Goal: Find specific page/section: Find specific page/section

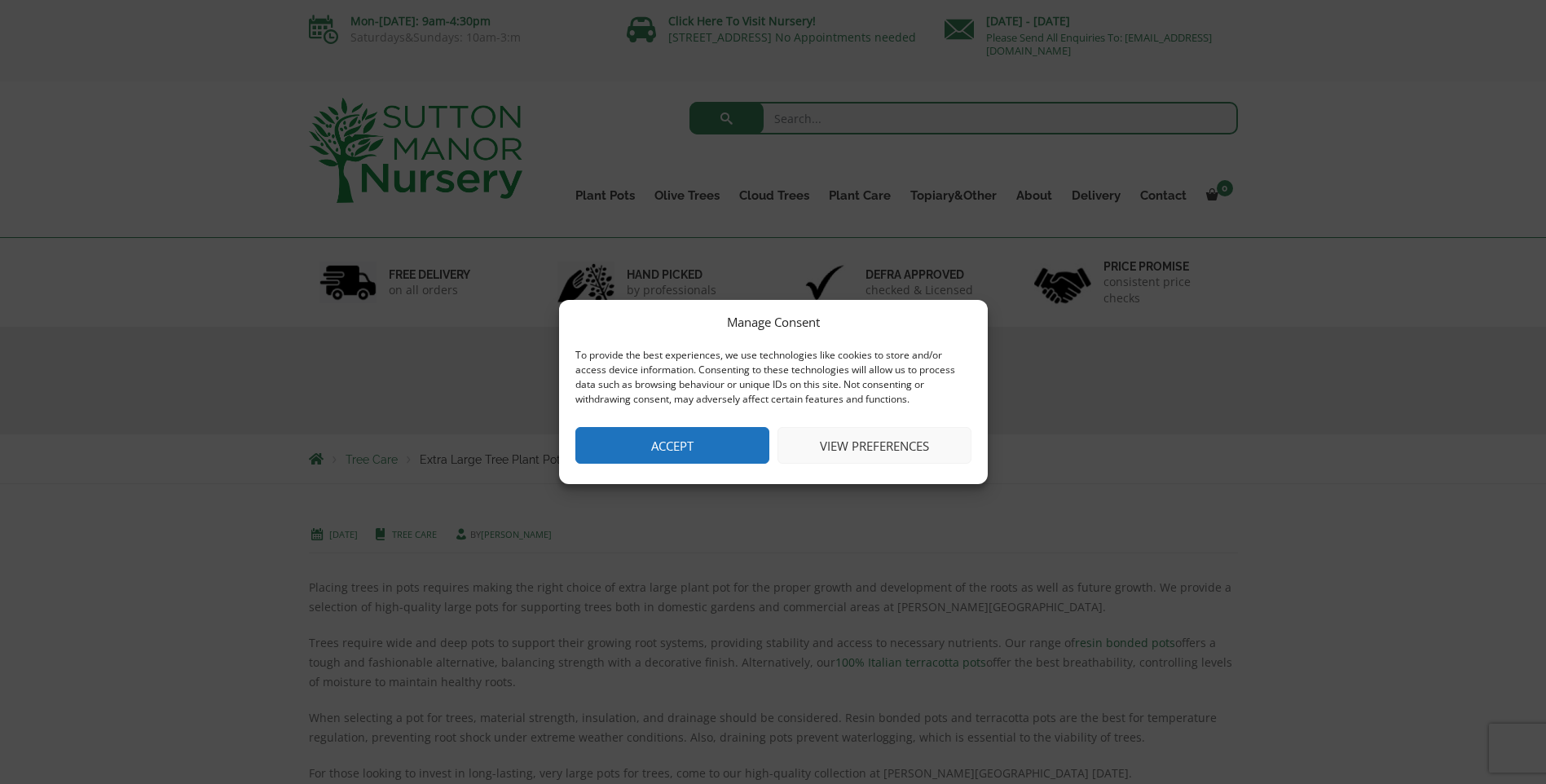
click at [879, 448] on button "View preferences" at bounding box center [874, 445] width 194 height 36
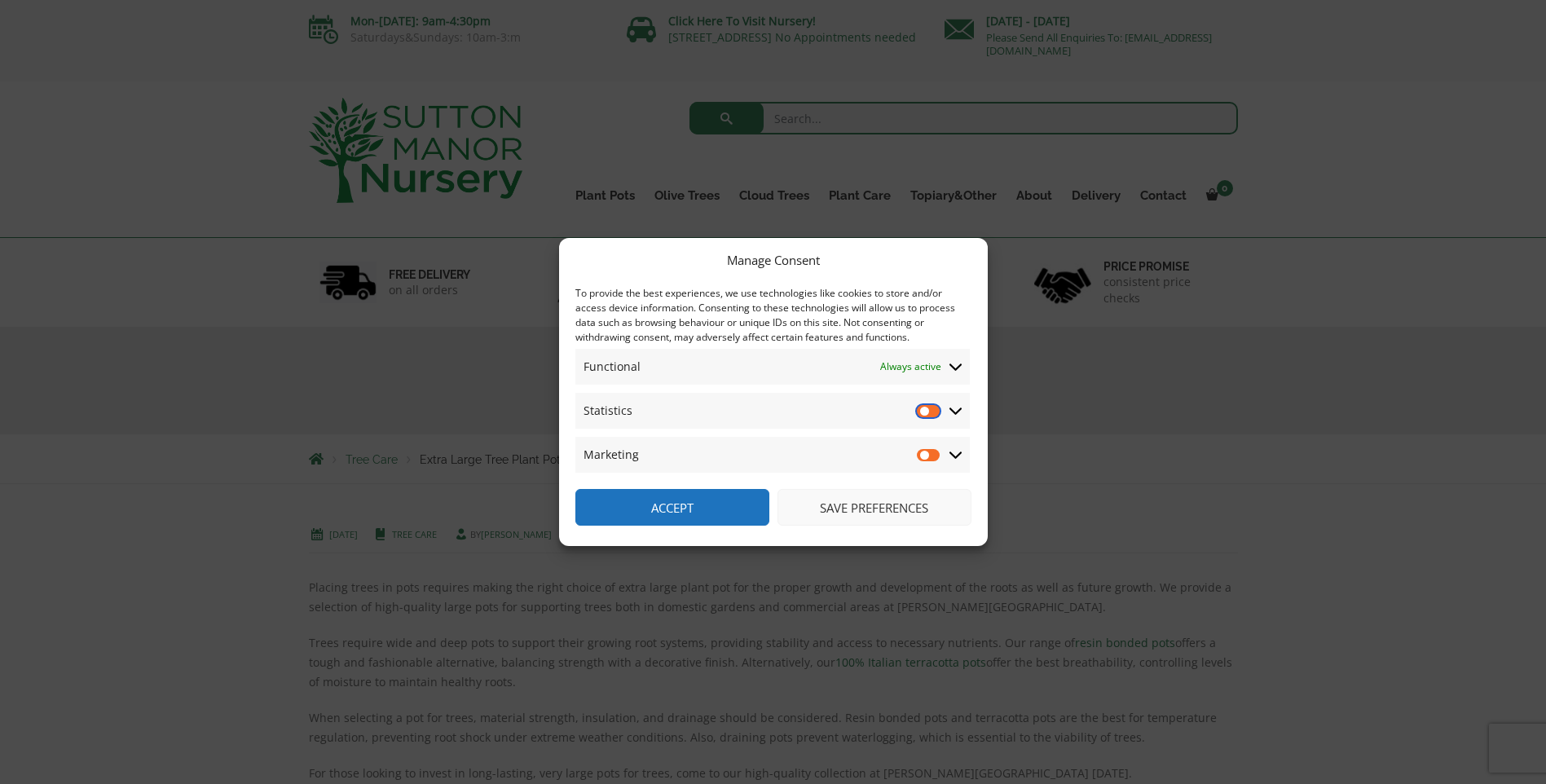
click at [927, 409] on input "Statistics" at bounding box center [929, 411] width 25 height 17
click at [927, 413] on input "Statistics" at bounding box center [929, 411] width 25 height 17
checkbox input "false"
click at [879, 511] on button "Save preferences" at bounding box center [874, 507] width 194 height 36
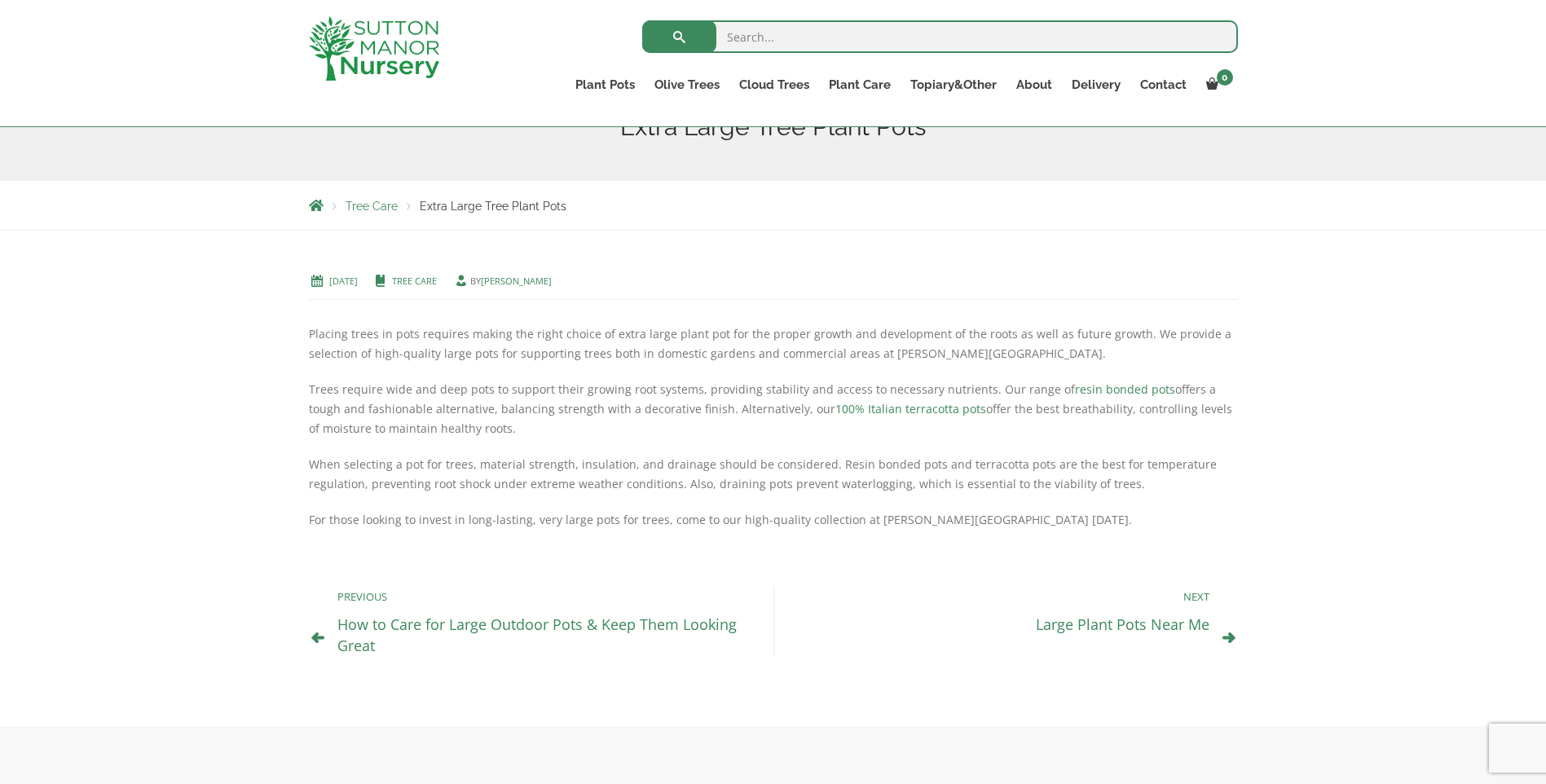
scroll to position [198, 0]
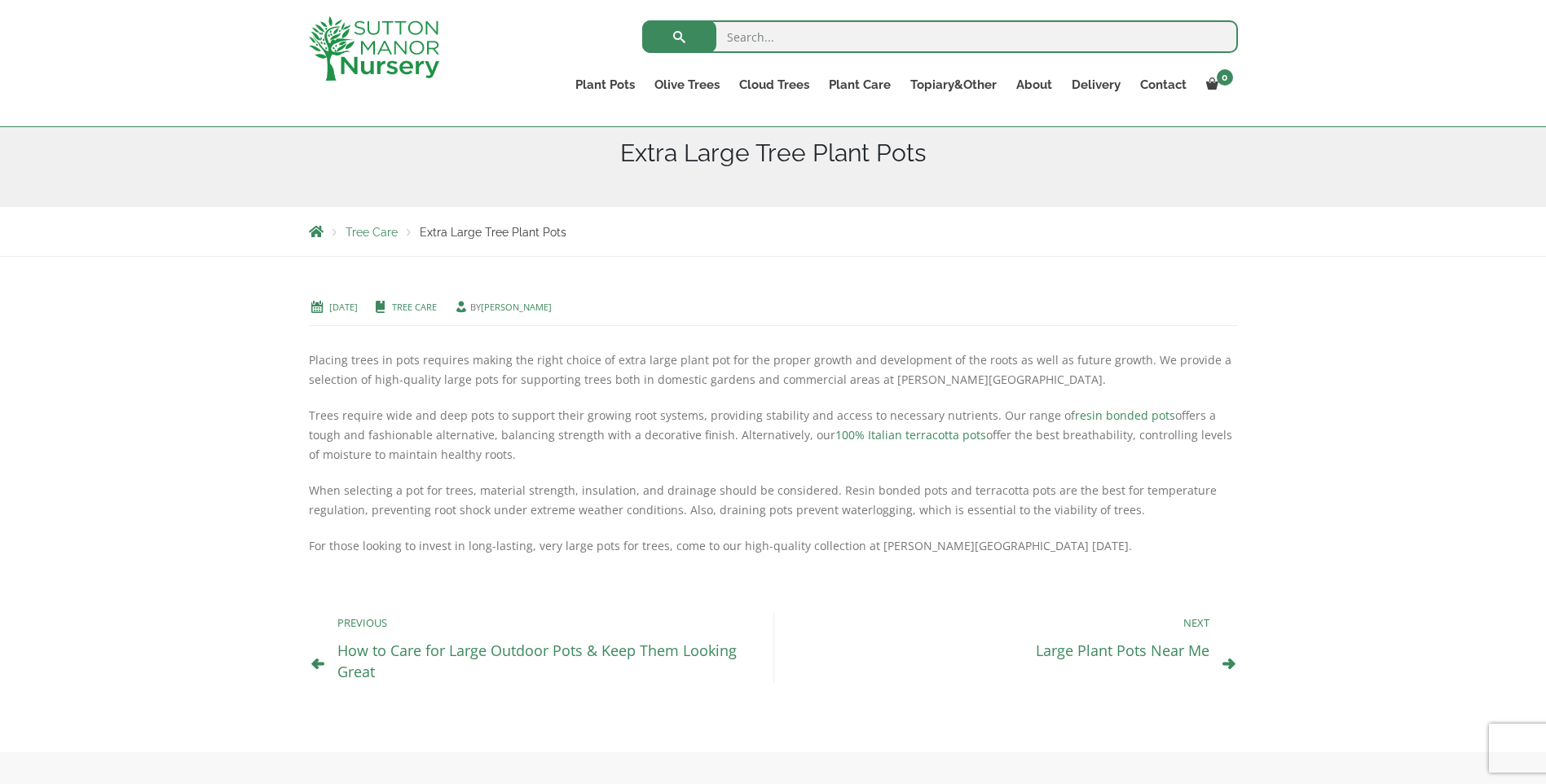
click at [0, 0] on link "The Old Stone Pots" at bounding box center [0, 0] width 0 height 0
